Goal: Information Seeking & Learning: Check status

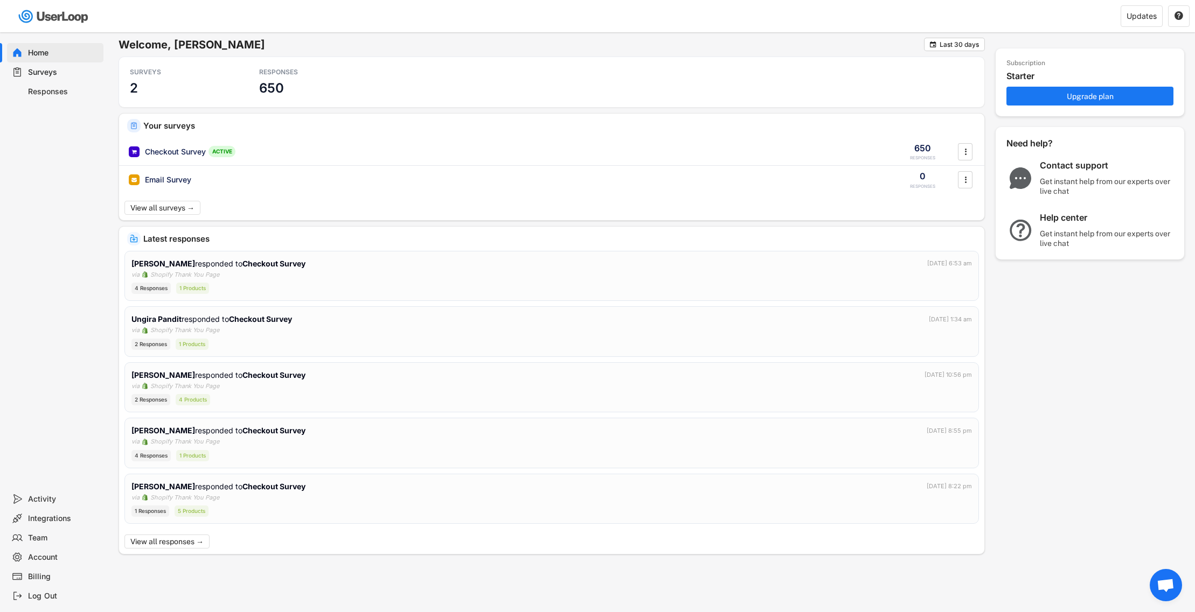
click at [51, 87] on div "Responses" at bounding box center [63, 92] width 71 height 10
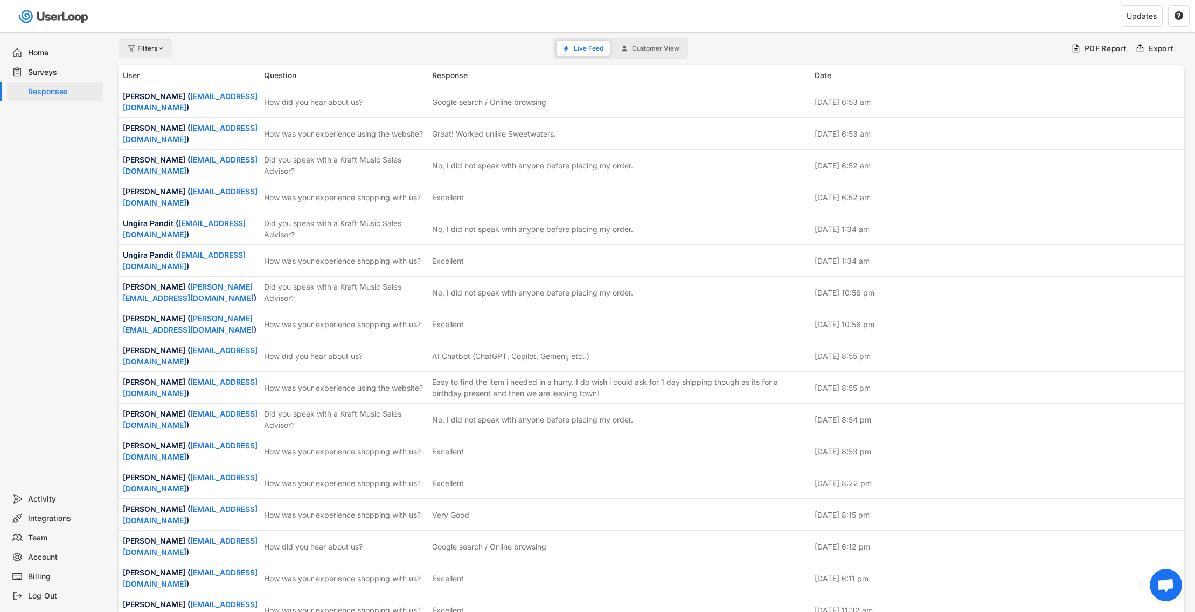
click at [149, 50] on div "Filters" at bounding box center [151, 48] width 28 height 6
select select
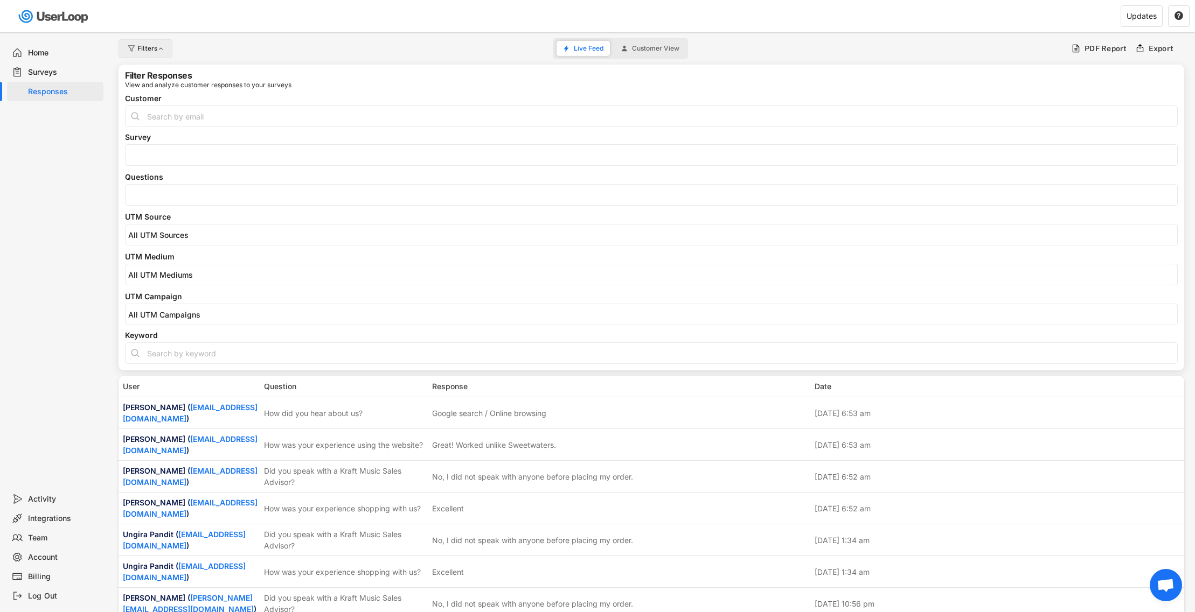
select select
click at [162, 193] on input "search" at bounding box center [653, 195] width 1051 height 9
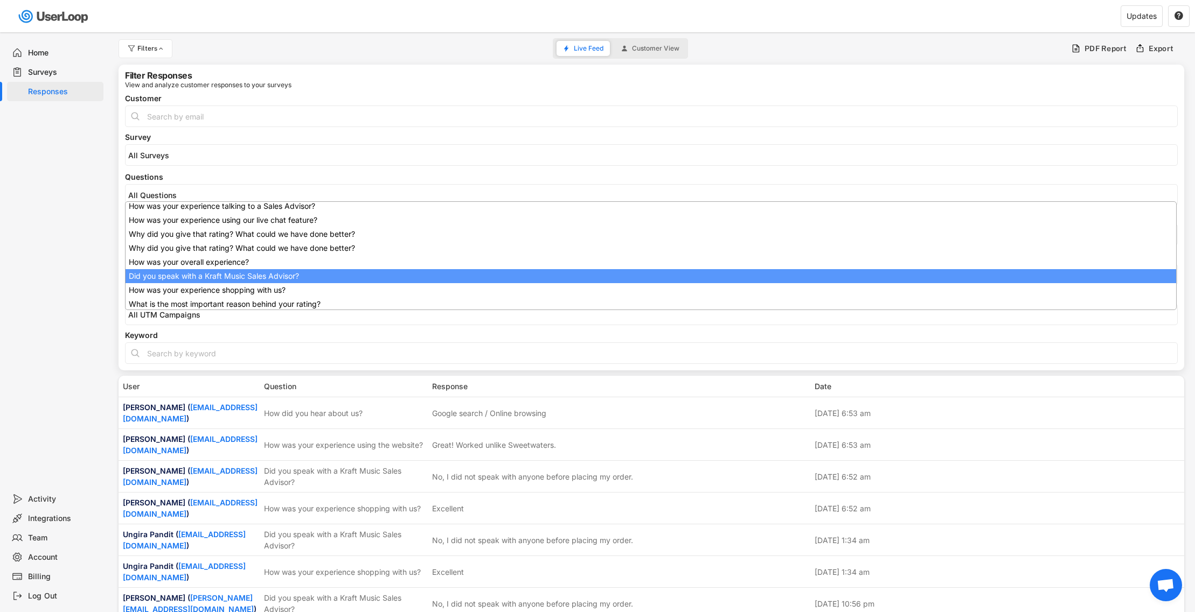
scroll to position [86, 0]
select select "1348695171700984260__LOOKUP__1707938263278x883333223412138000"
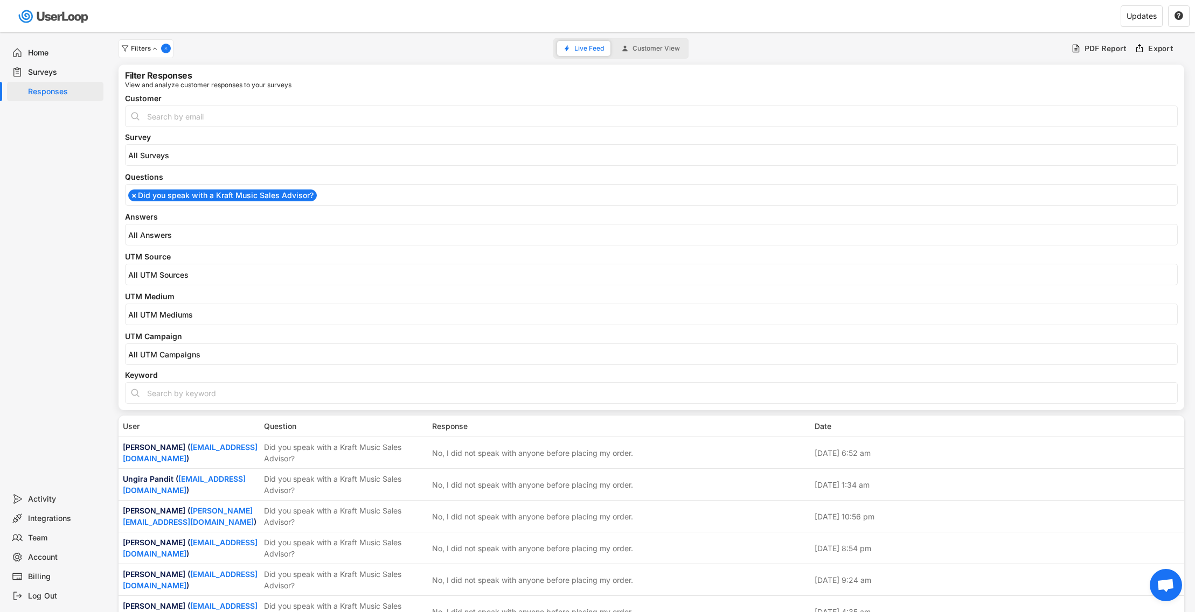
click at [186, 232] on input "search" at bounding box center [653, 235] width 1051 height 9
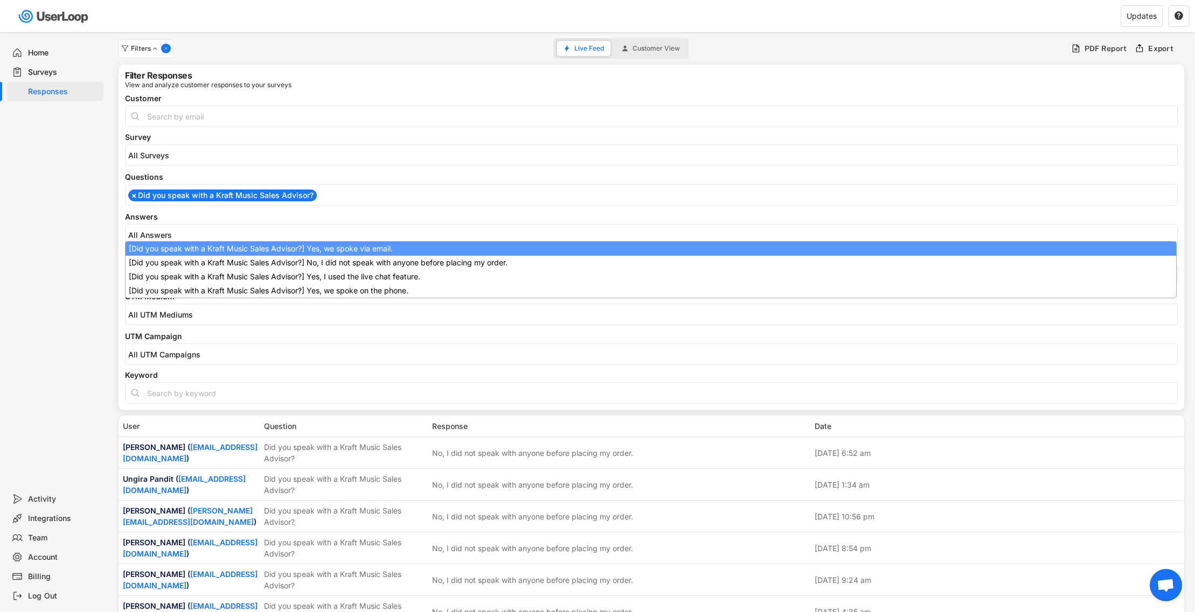
select select "1348695171700984260__LOOKUP__1709221089208x595556361812574200"
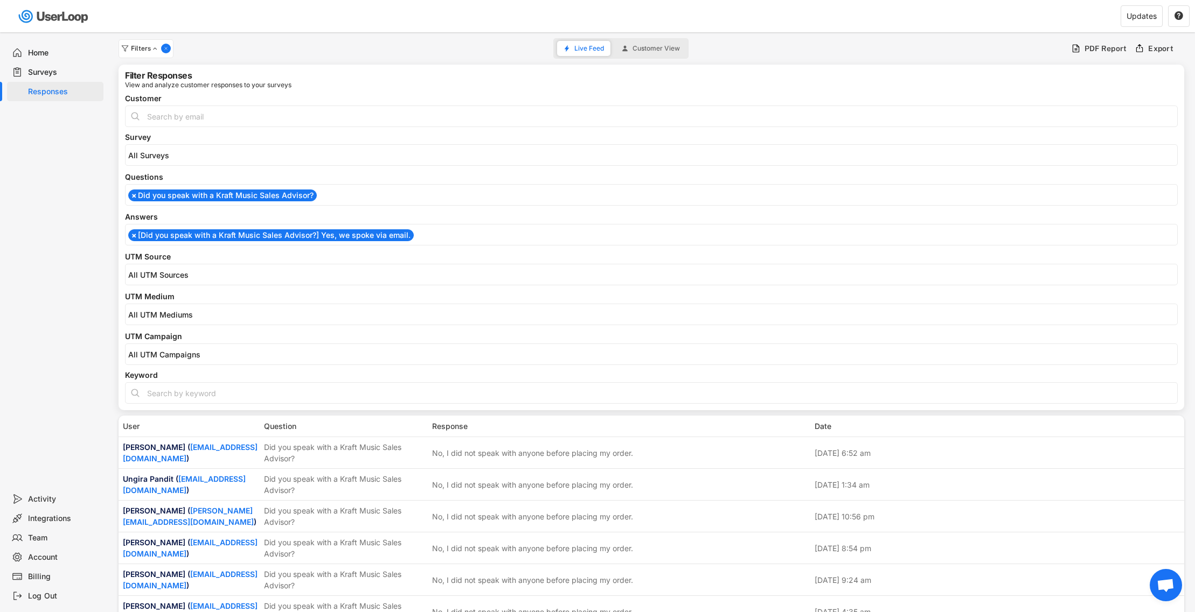
scroll to position [0, 0]
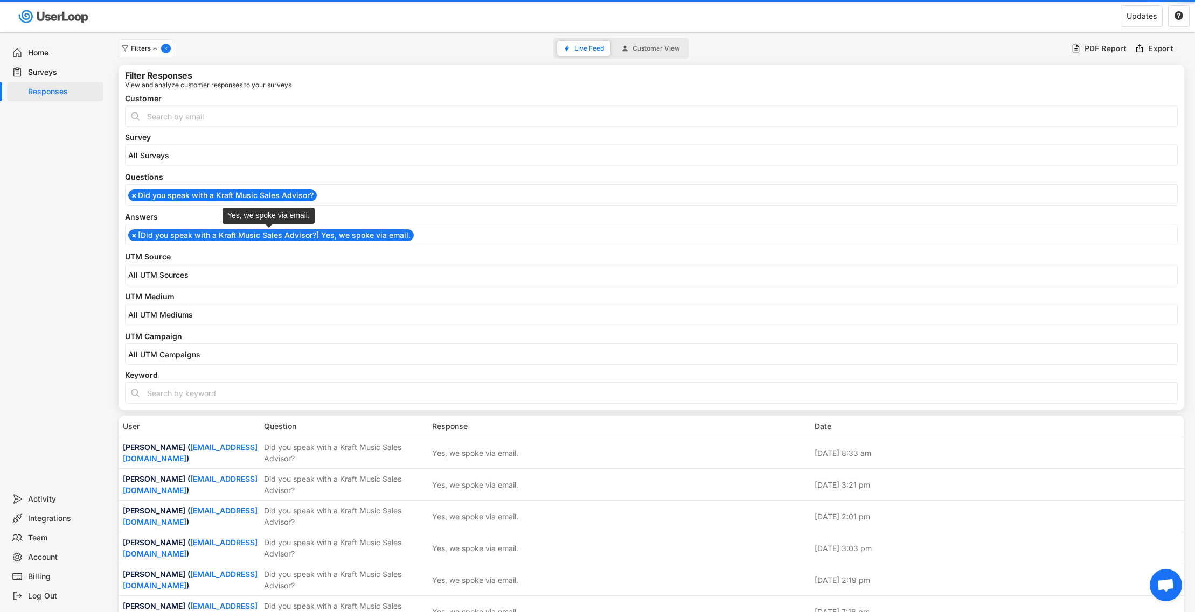
click at [187, 234] on li "× [Did you speak with a Kraft Music Sales Advisor?] Yes, we spoke via email." at bounding box center [270, 235] width 285 height 12
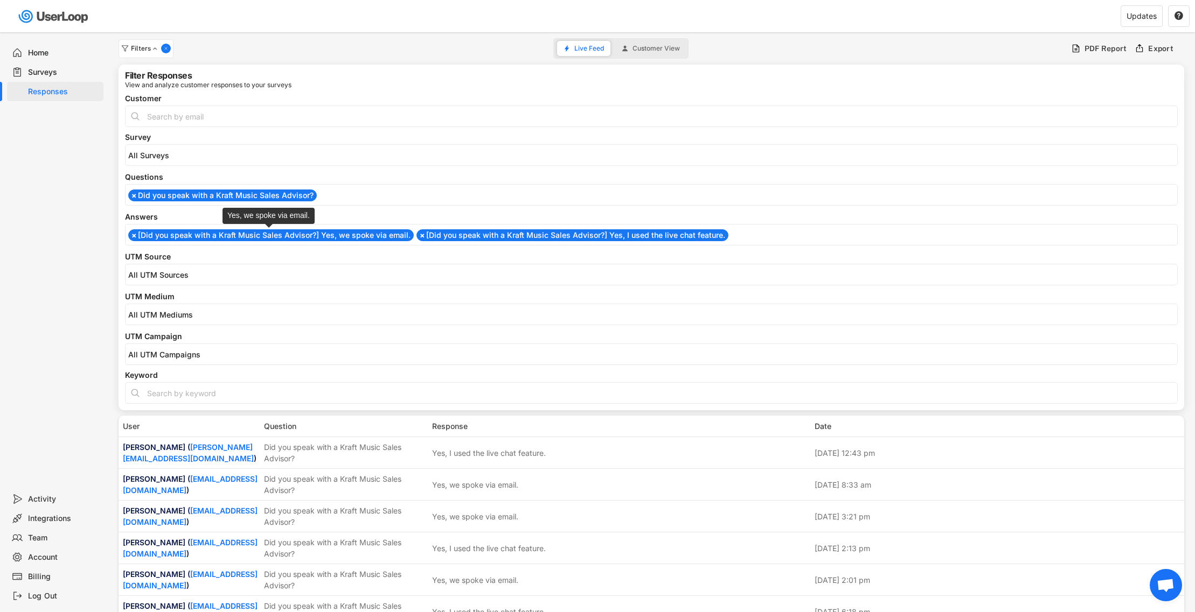
click at [188, 237] on li "× [Did you speak with a Kraft Music Sales Advisor?] Yes, we spoke via email." at bounding box center [270, 235] width 285 height 12
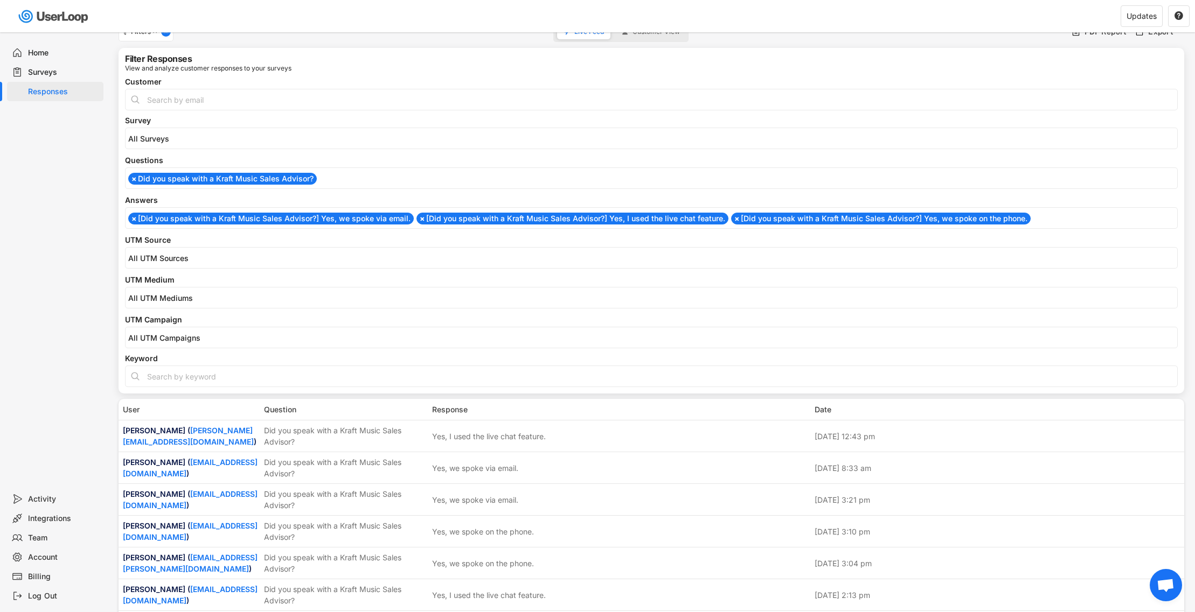
scroll to position [18, 0]
